Goal: Task Accomplishment & Management: Manage account settings

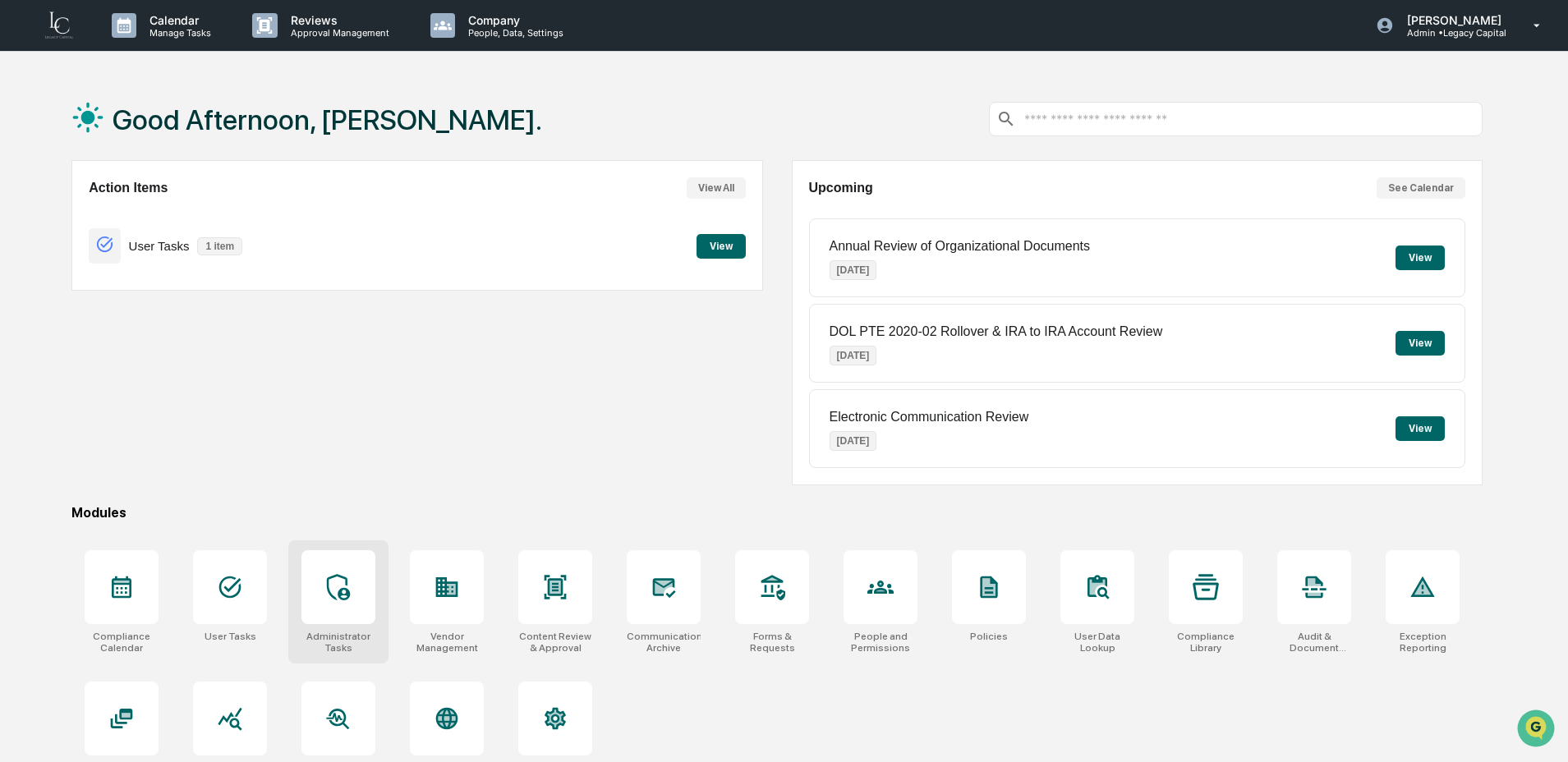
click at [355, 618] on div at bounding box center [338, 587] width 74 height 74
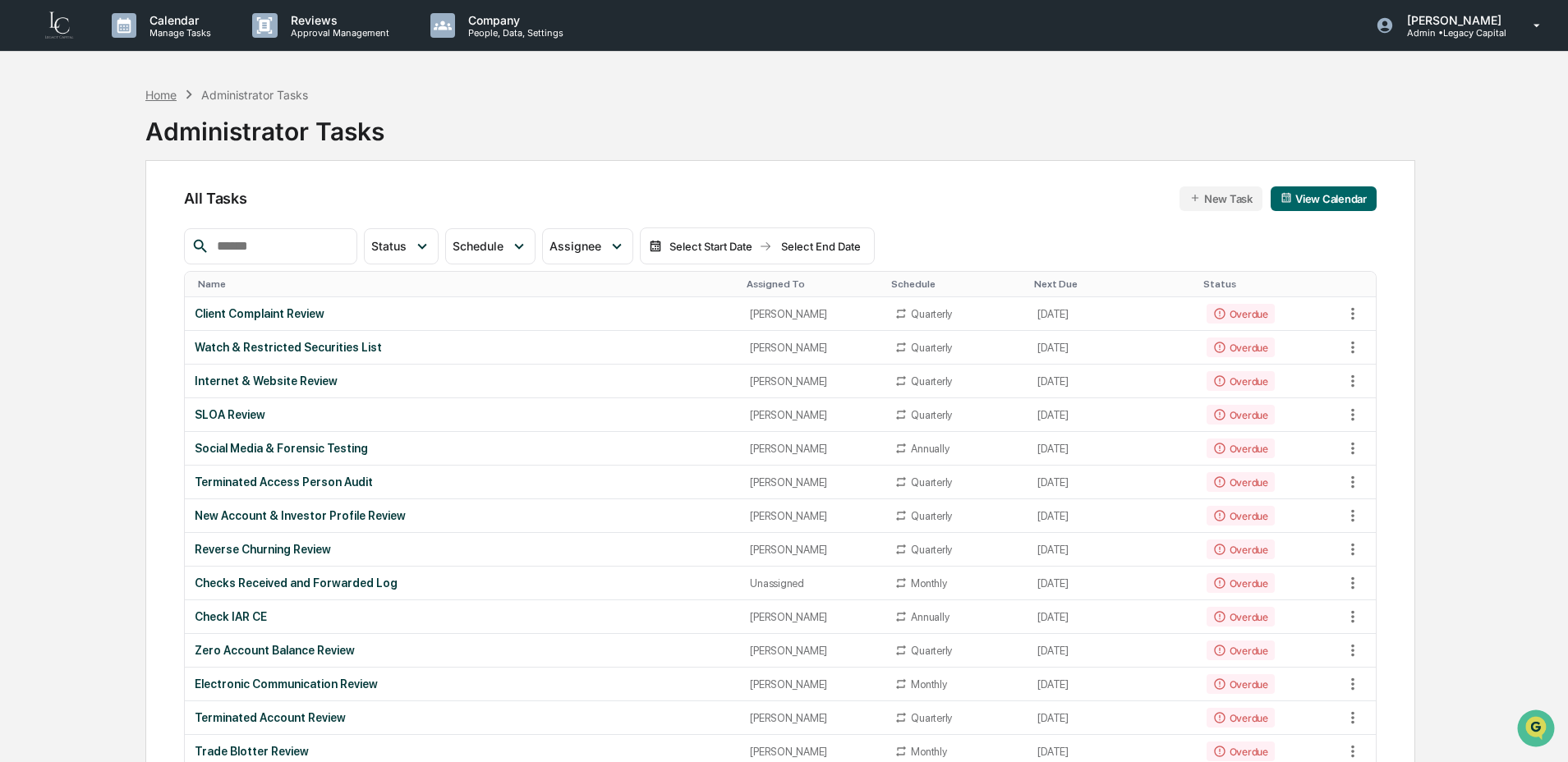
click at [169, 91] on div "Home" at bounding box center [161, 95] width 31 height 14
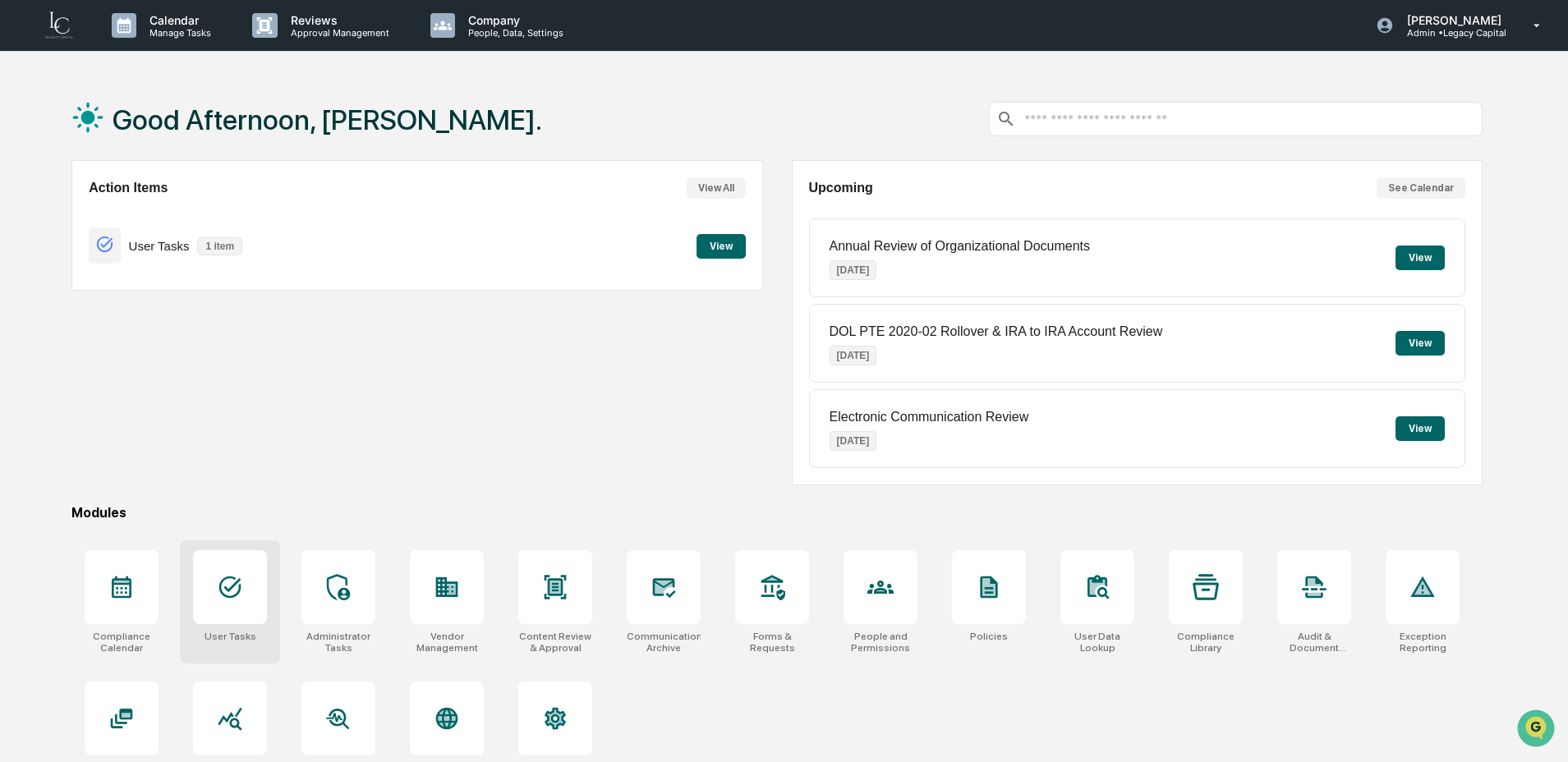
click at [232, 584] on icon at bounding box center [229, 587] width 26 height 26
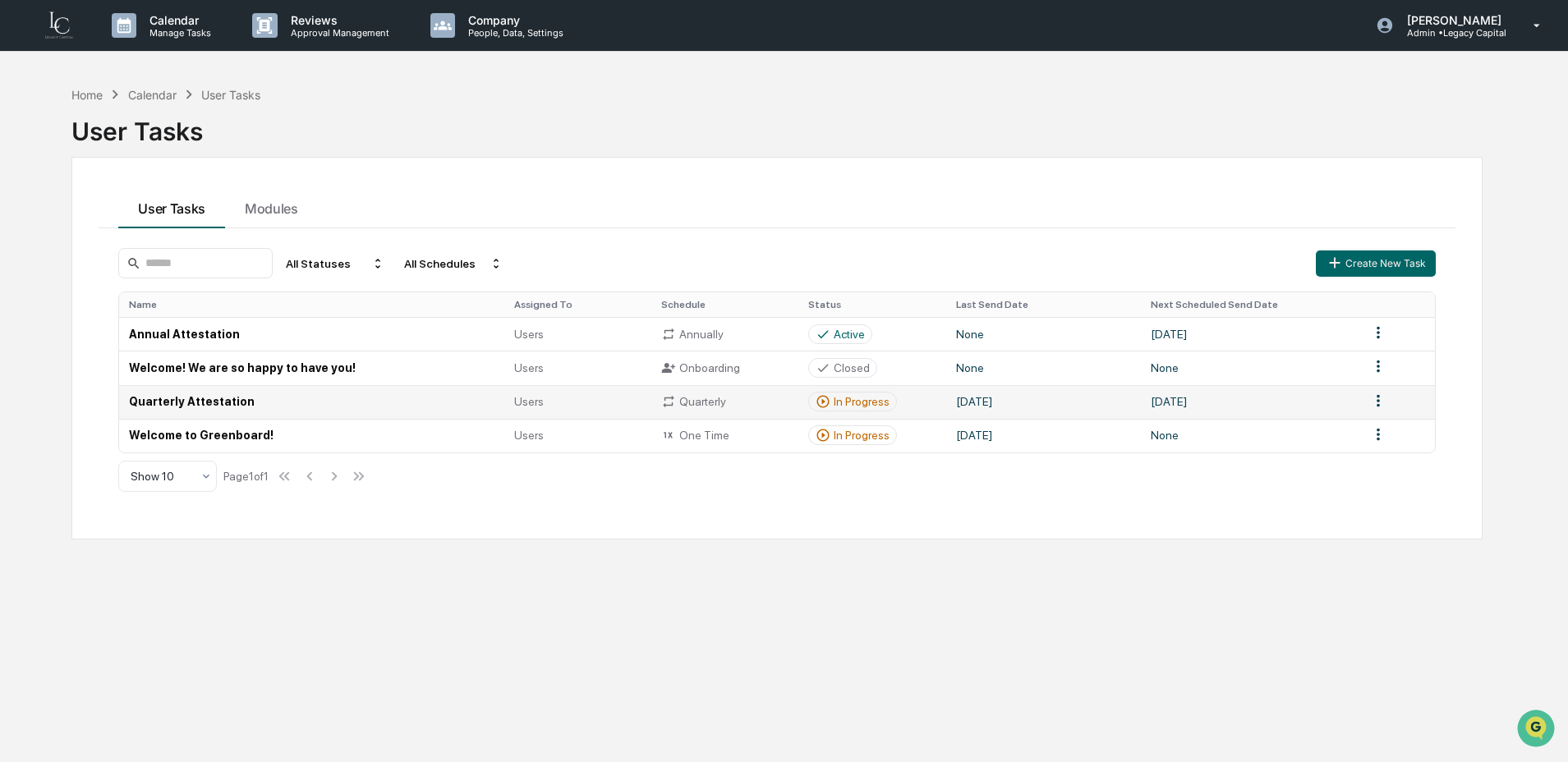
click at [845, 412] on div "In Progress" at bounding box center [853, 402] width 89 height 20
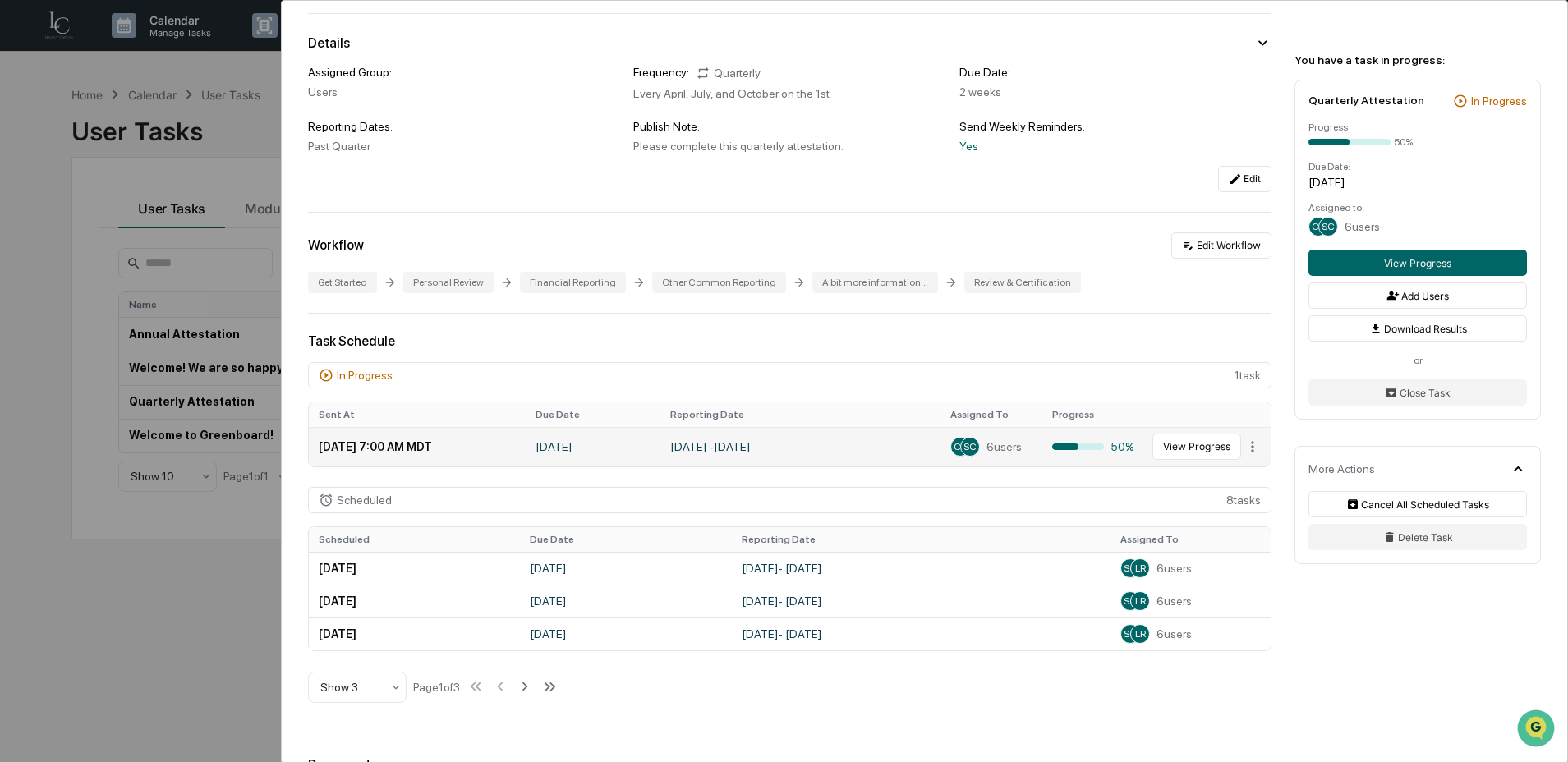
scroll to position [122, 0]
click at [1115, 448] on div "50%" at bounding box center [1093, 446] width 82 height 13
click at [1164, 453] on button "View Progress" at bounding box center [1196, 445] width 89 height 26
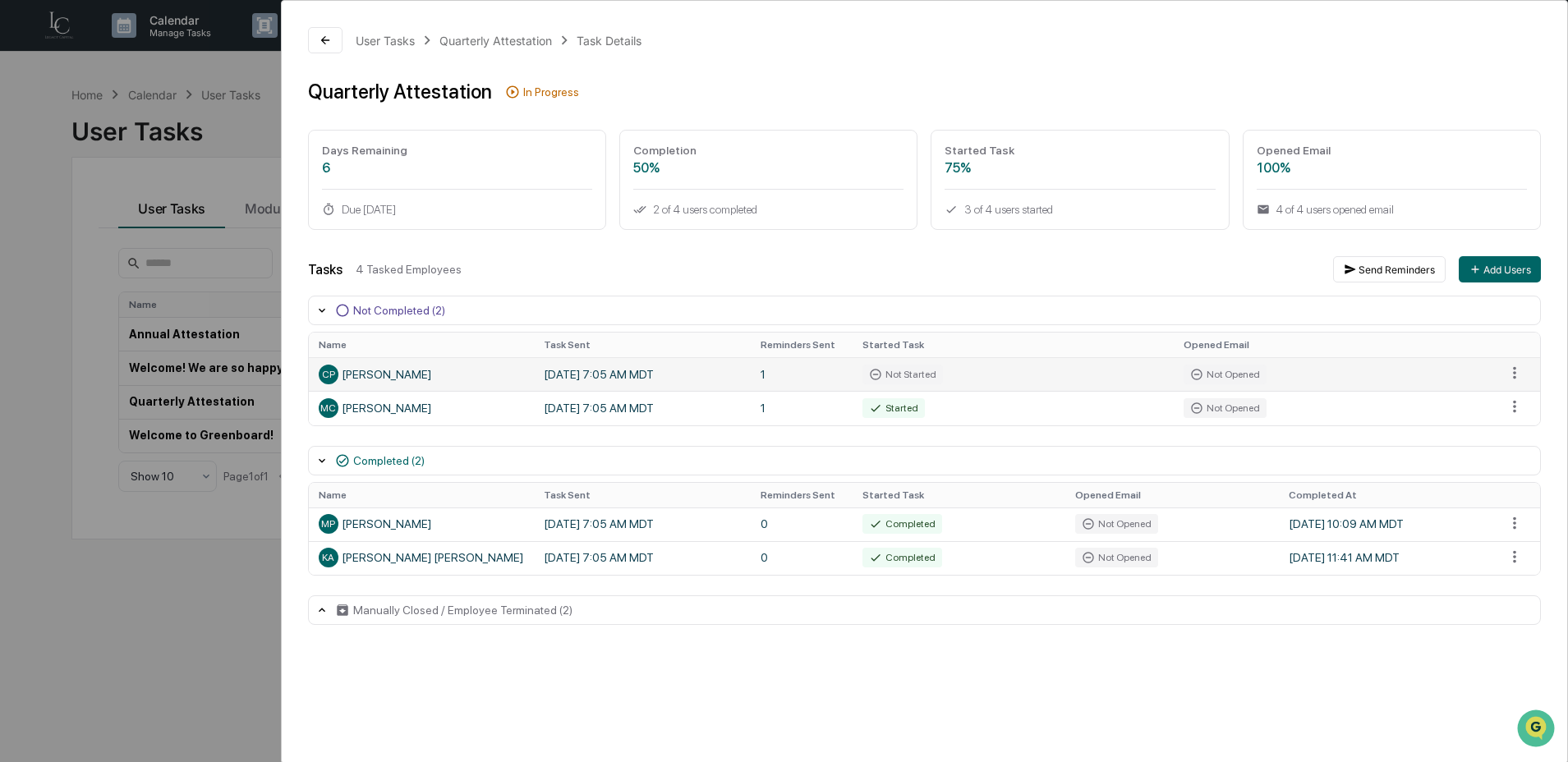
click at [964, 375] on td "Not Started" at bounding box center [1014, 373] width 322 height 33
click at [230, 620] on div "User Tasks Quarterly Attestation Task Details Quarterly Attestation In Progress…" at bounding box center [784, 381] width 1568 height 762
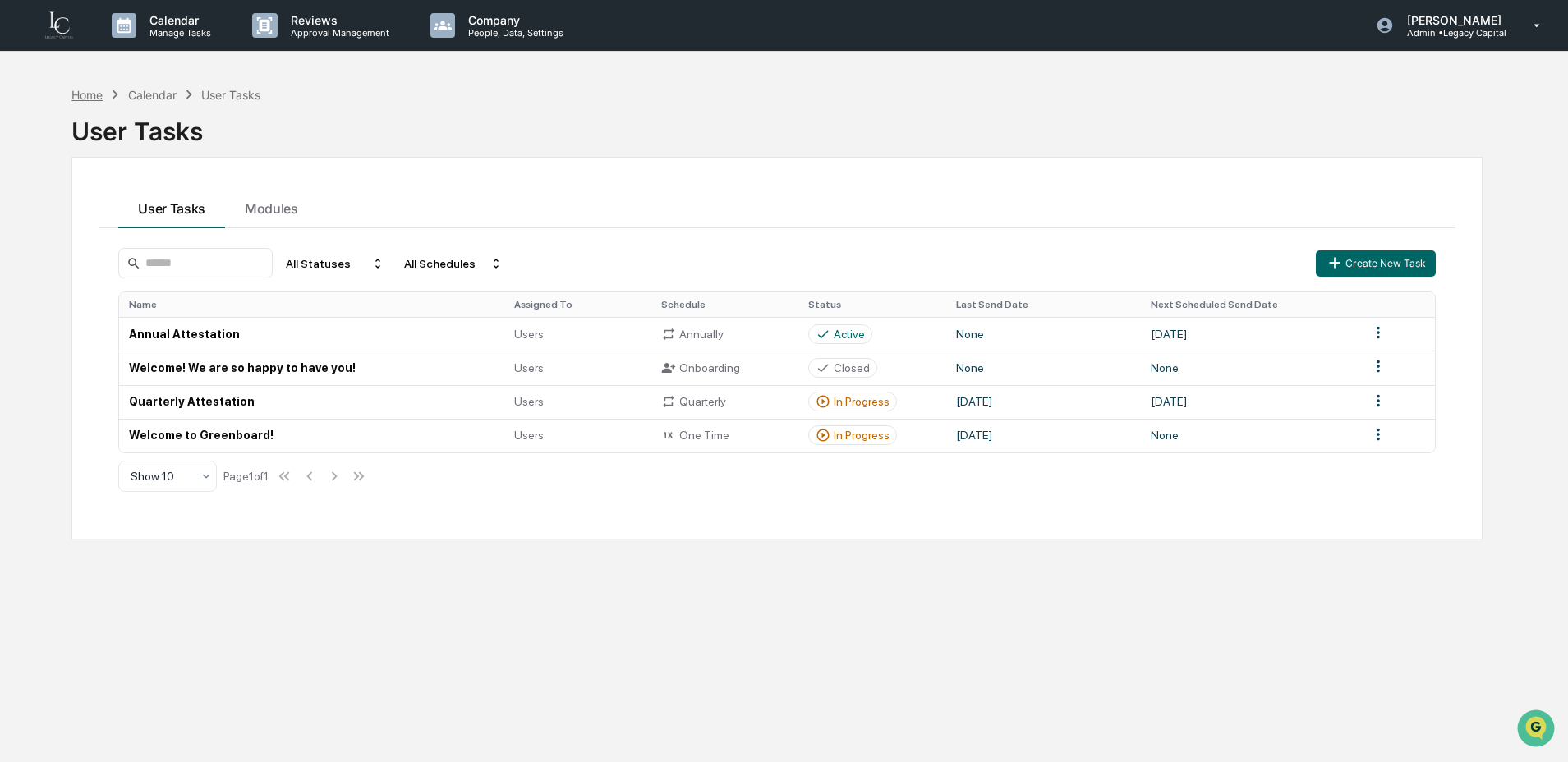
click at [89, 94] on div "Home" at bounding box center [86, 95] width 31 height 14
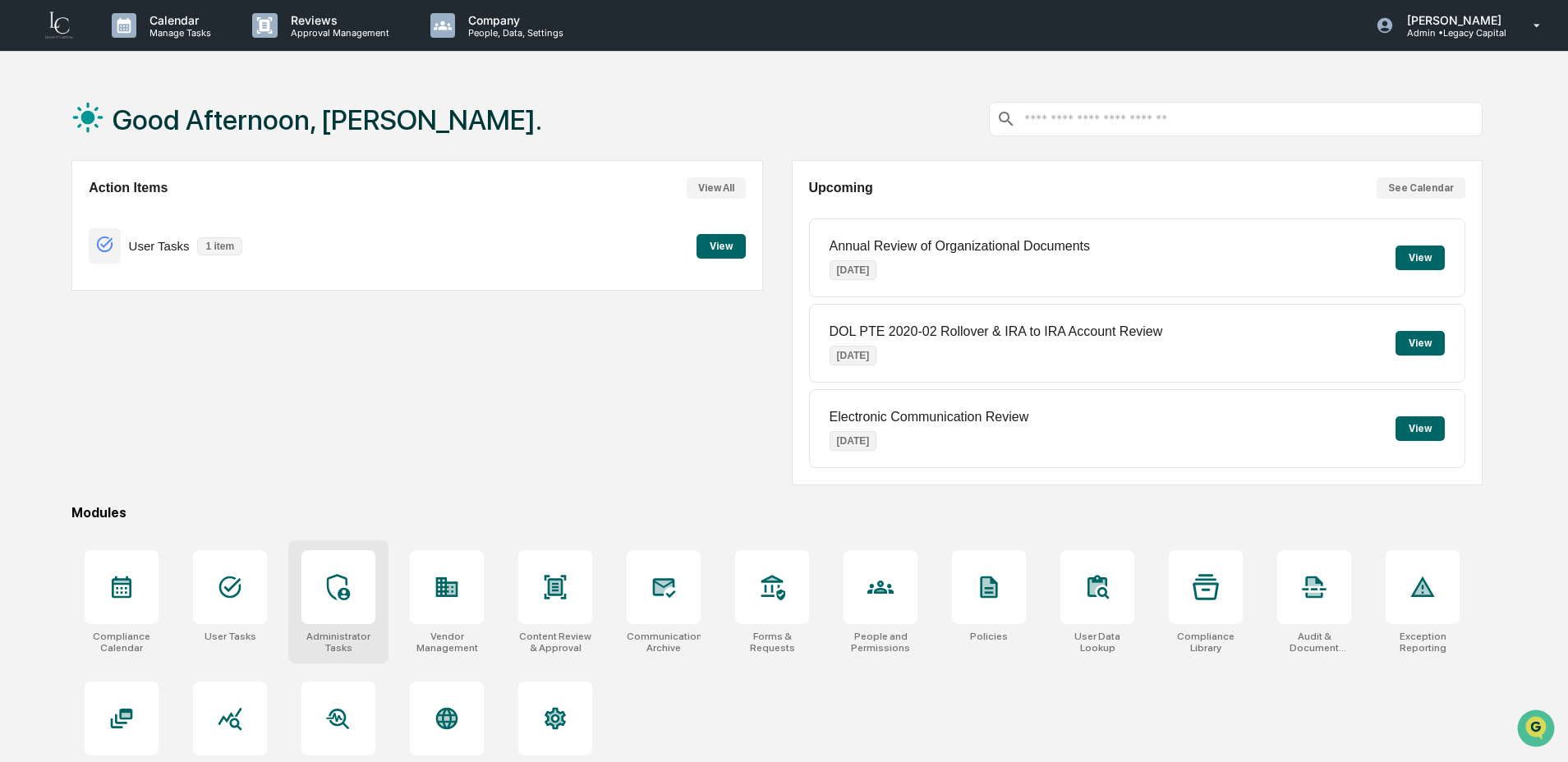
click at [339, 610] on div at bounding box center [338, 587] width 74 height 74
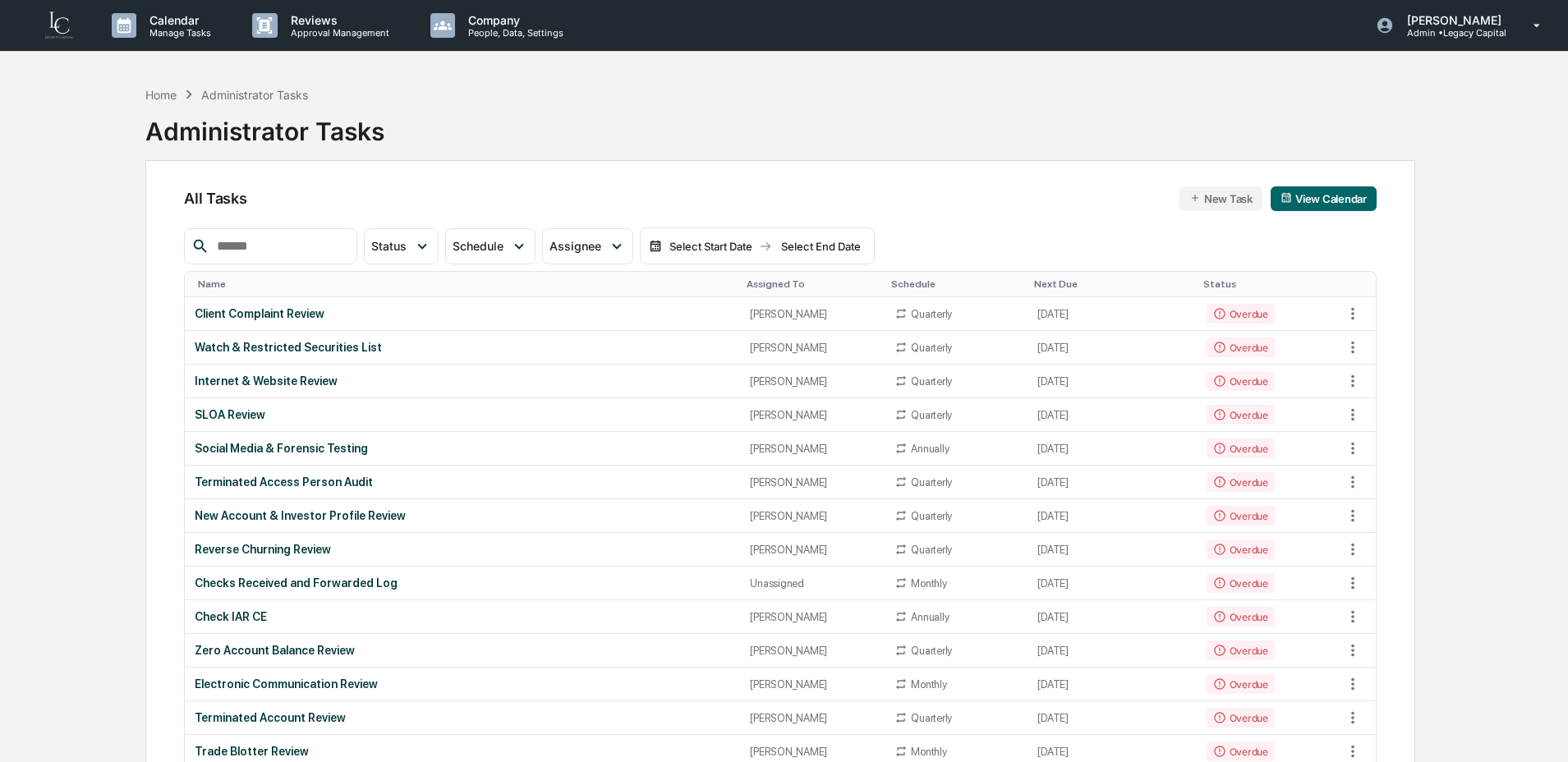
click at [323, 255] on input "text" at bounding box center [280, 247] width 139 height 22
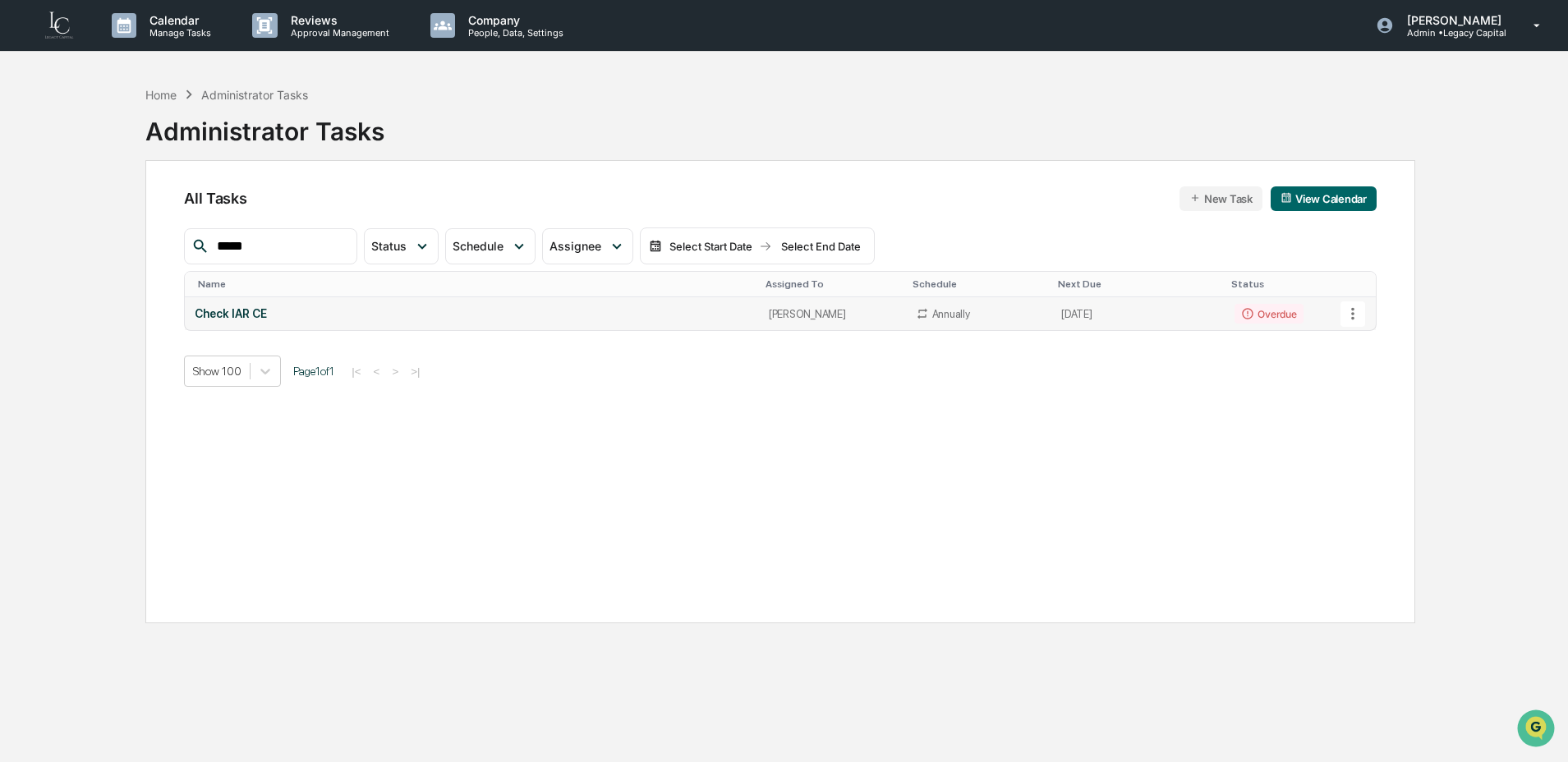
type input "*****"
click at [400, 318] on div "Check IAR CE" at bounding box center [471, 314] width 554 height 13
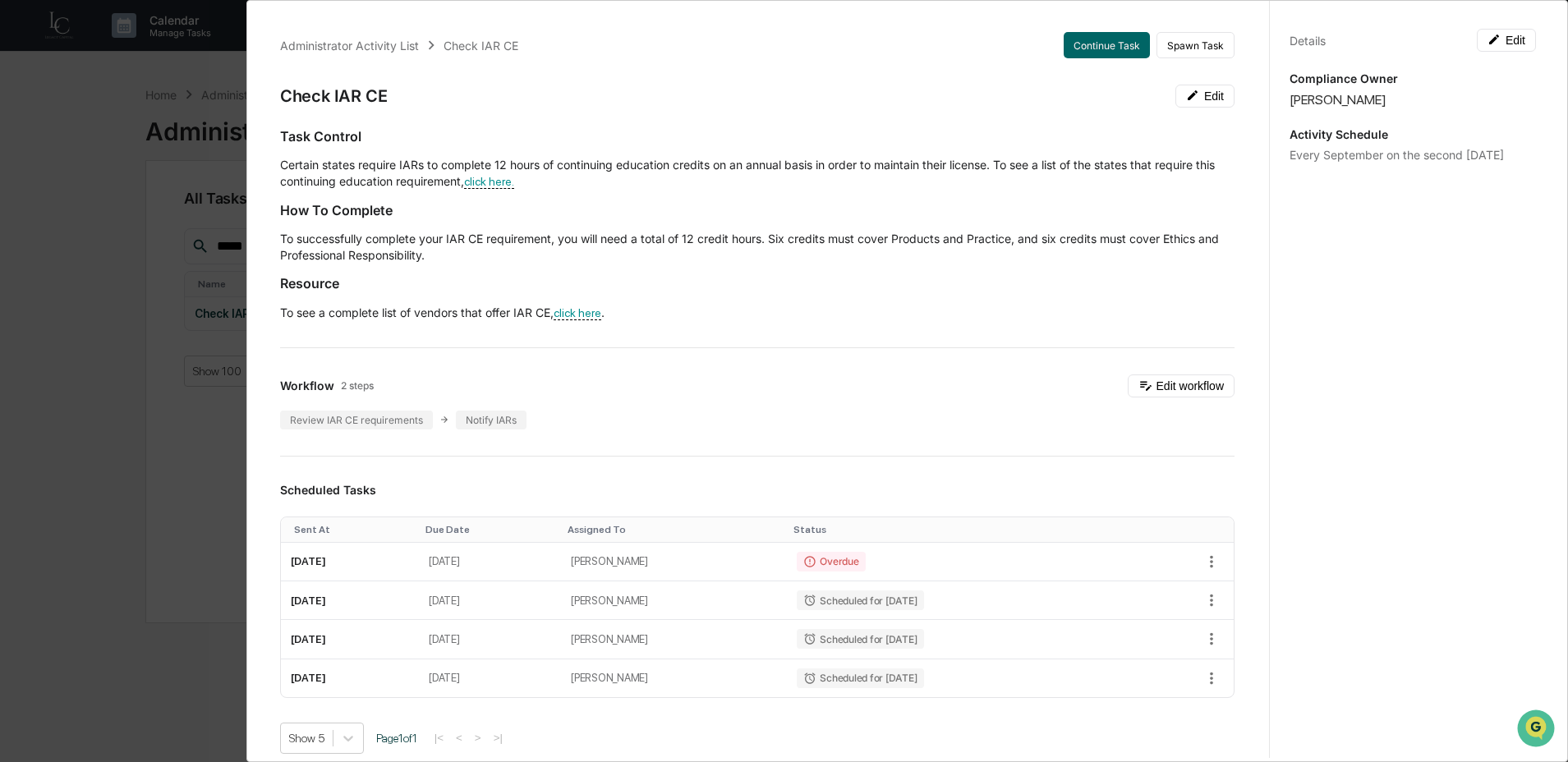
click at [1439, 162] on div "Details Edit Compliance Owner Lindsay Rider Activity Schedule Every September o…" at bounding box center [1412, 396] width 287 height 802
drag, startPoint x: 1442, startPoint y: 159, endPoint x: 1330, endPoint y: 153, distance: 112.2
click at [1330, 153] on div "Every September on the second Monday" at bounding box center [1413, 155] width 246 height 14
click at [1358, 148] on div "Every September on the second Monday" at bounding box center [1413, 155] width 246 height 14
click at [1478, 157] on div "Every September on the second Monday" at bounding box center [1413, 155] width 246 height 14
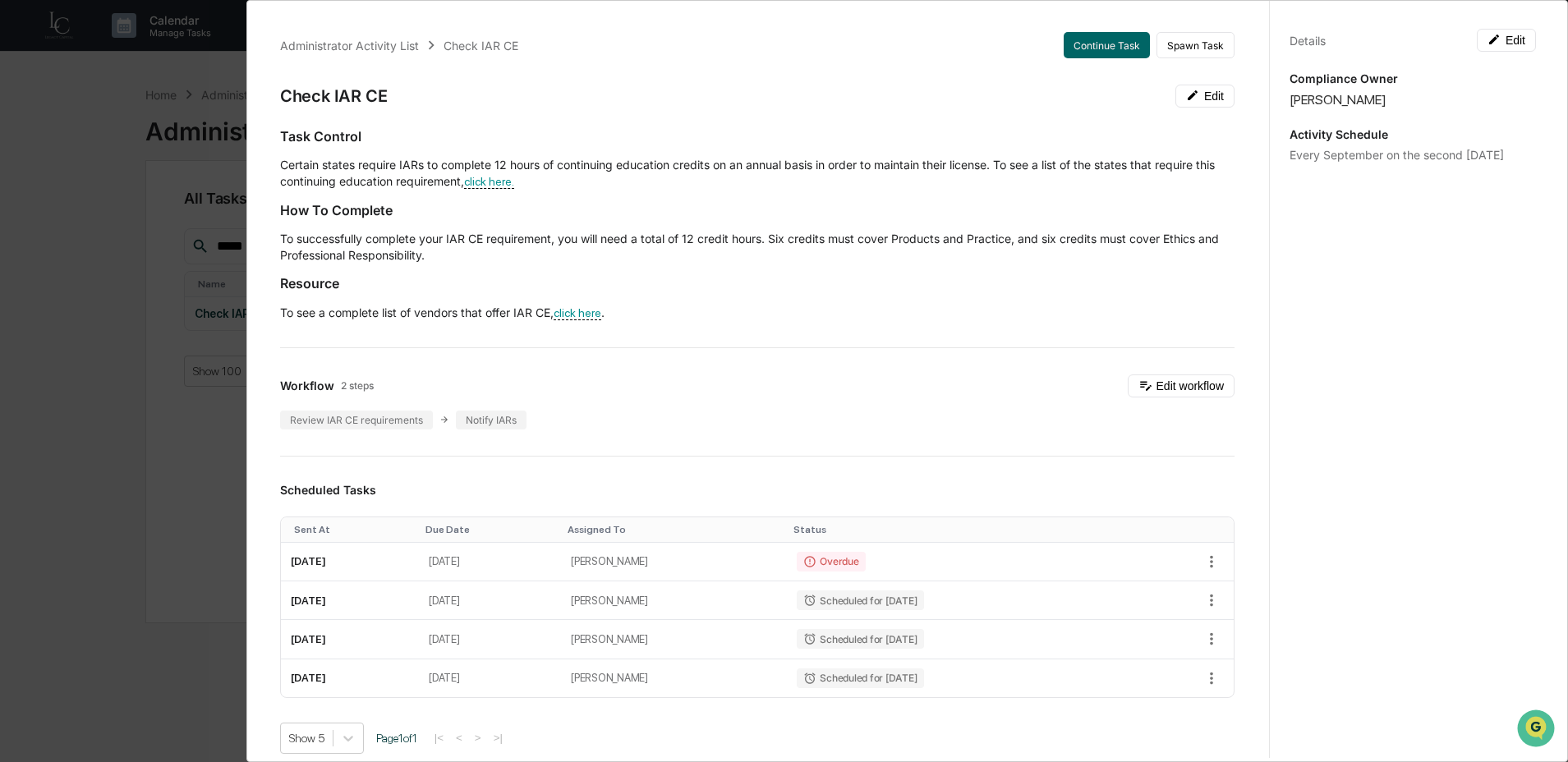
click at [119, 550] on div "Administrator Activity List Check IAR CE Continue Task Spawn Task Check IAR CE …" at bounding box center [784, 381] width 1568 height 762
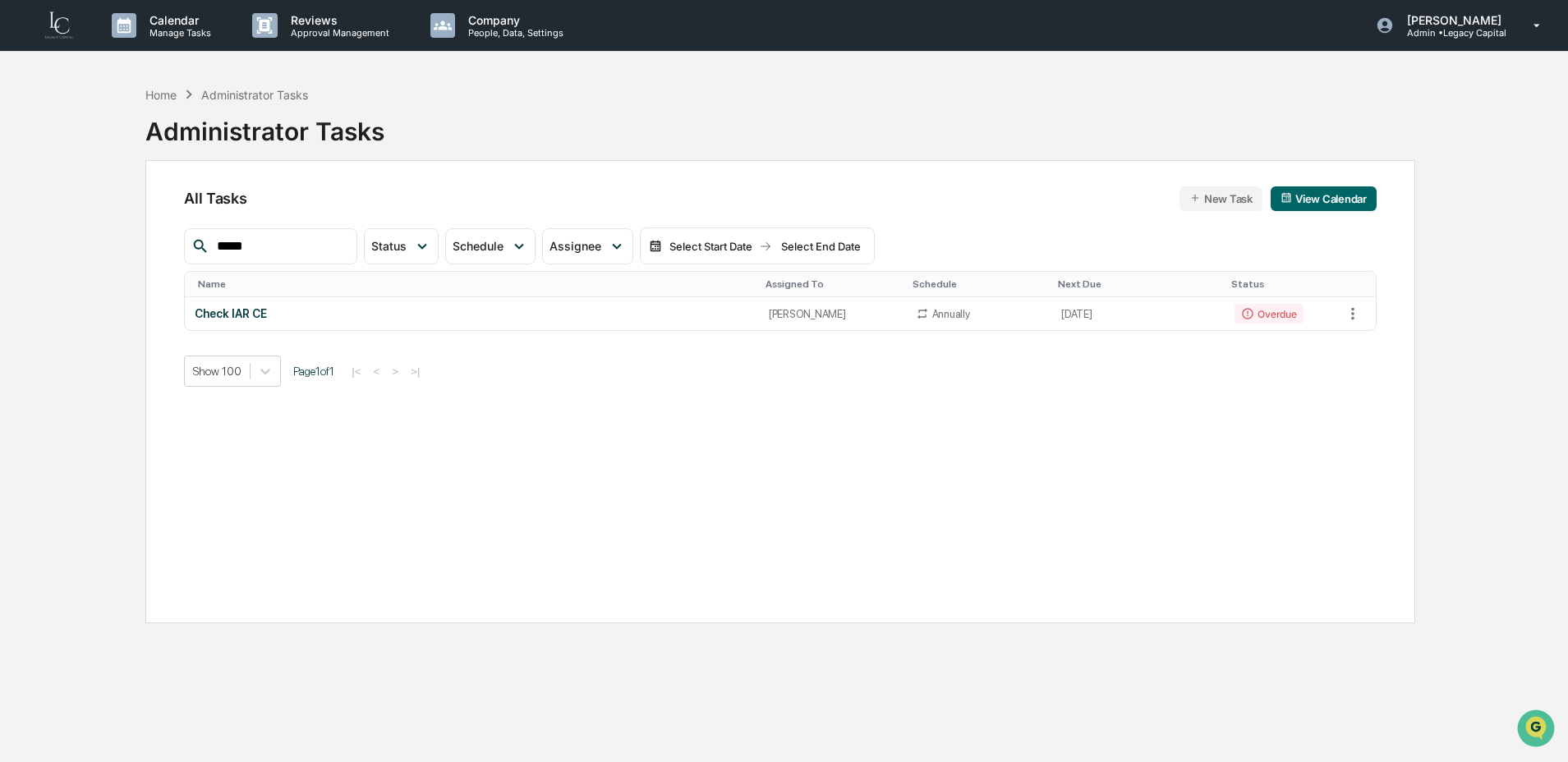
click at [282, 251] on input "*****" at bounding box center [280, 247] width 139 height 22
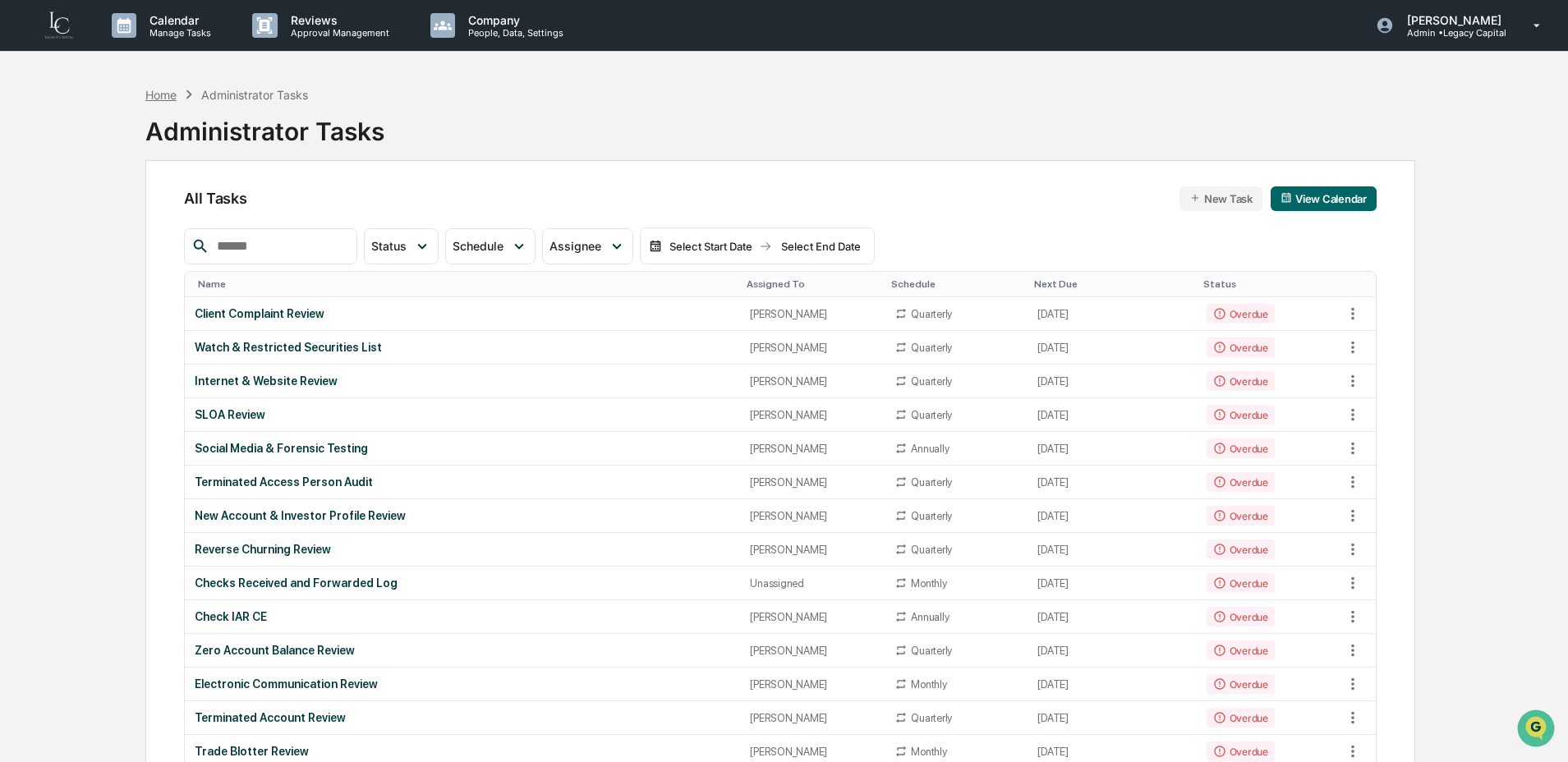
click at [161, 89] on div "Home" at bounding box center [161, 95] width 31 height 14
